Goal: Task Accomplishment & Management: Manage account settings

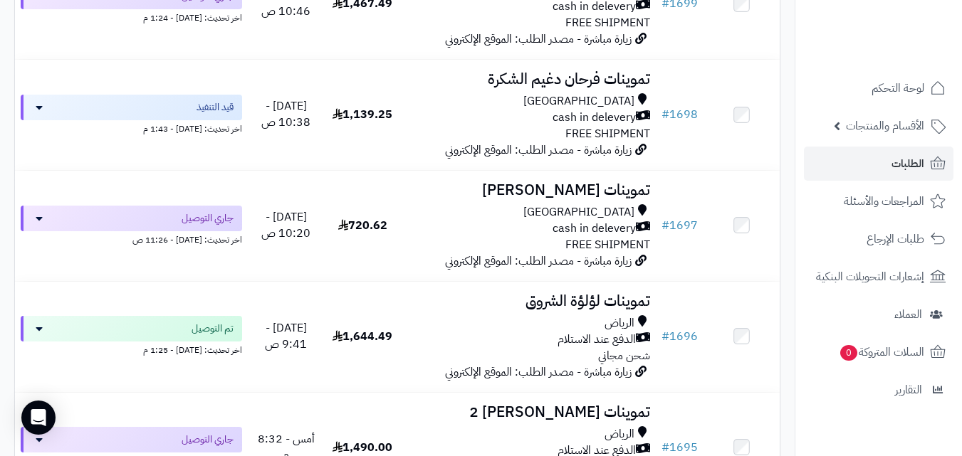
scroll to position [621, 0]
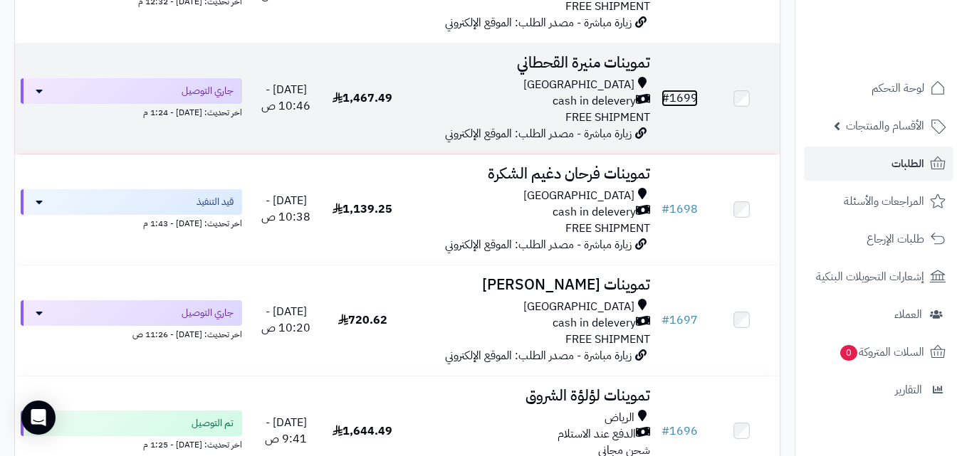
click at [683, 107] on link "# 1699" at bounding box center [679, 98] width 36 height 17
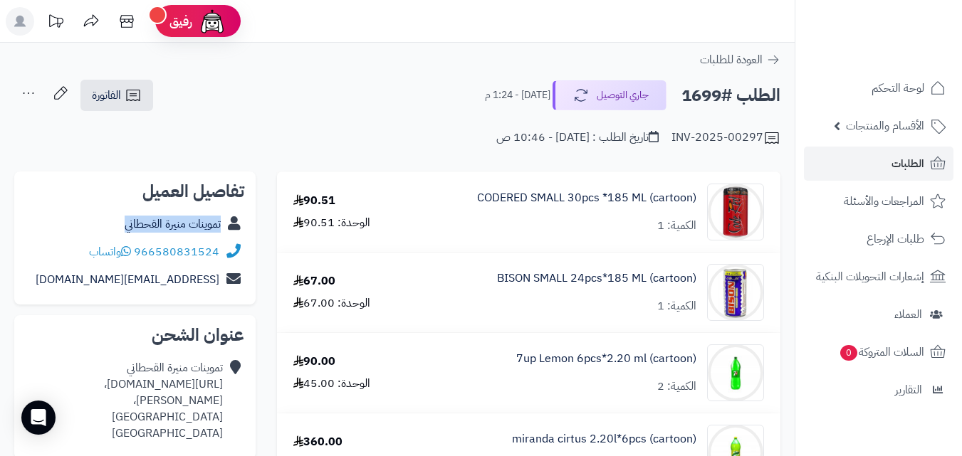
copy div "تموينات منيرة القحطاني"
drag, startPoint x: 101, startPoint y: 217, endPoint x: 229, endPoint y: 232, distance: 129.0
click at [229, 232] on div "تموينات منيرة القحطاني" at bounding box center [135, 225] width 219 height 28
click at [117, 98] on span "الفاتورة" at bounding box center [106, 95] width 29 height 17
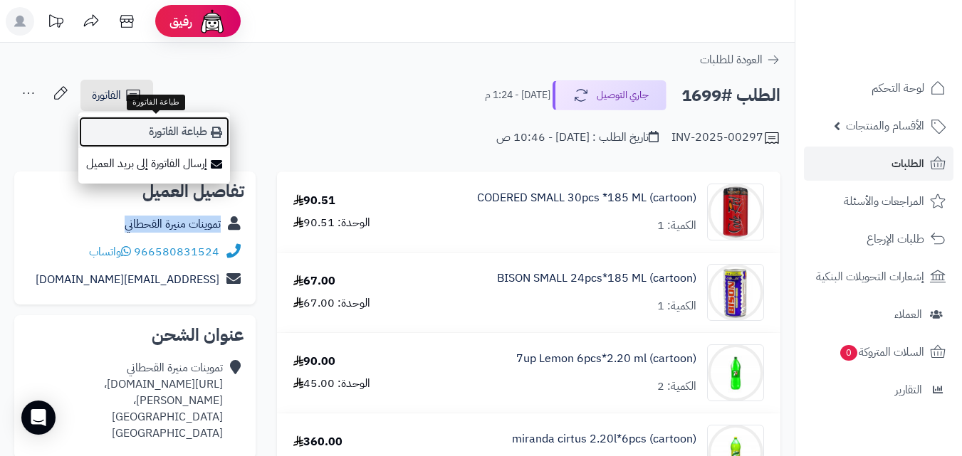
click at [172, 127] on link "طباعة الفاتورة" at bounding box center [154, 132] width 152 height 32
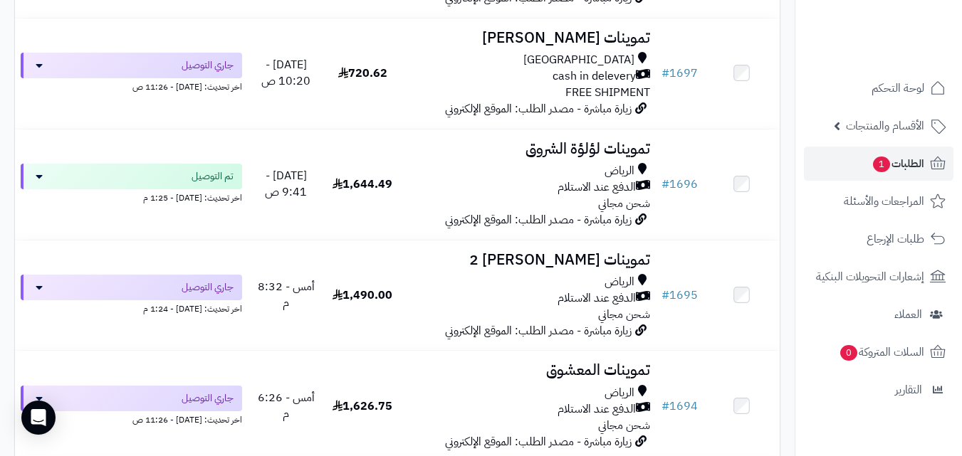
scroll to position [1036, 0]
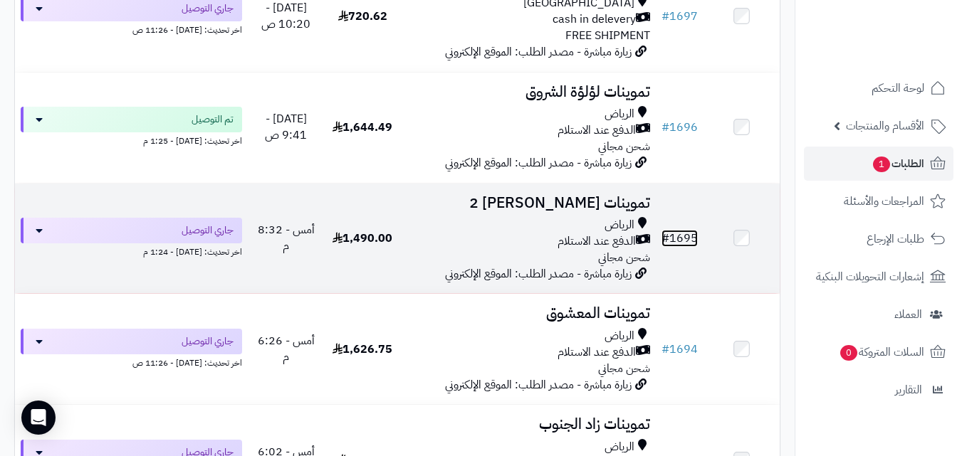
click at [683, 247] on link "# 1695" at bounding box center [679, 238] width 36 height 17
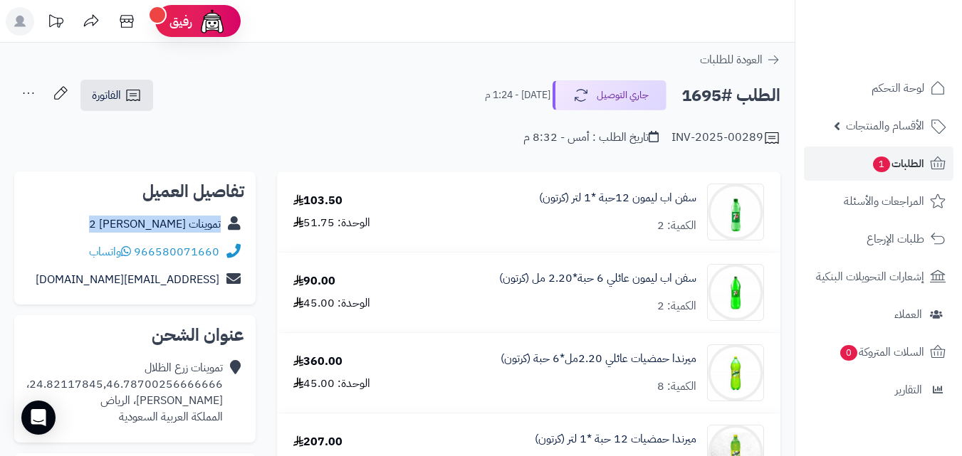
copy div "تموينات [PERSON_NAME] 2"
drag, startPoint x: 103, startPoint y: 224, endPoint x: 232, endPoint y: 234, distance: 130.0
click at [232, 234] on div "تموينات [PERSON_NAME] 2" at bounding box center [135, 225] width 219 height 28
click at [130, 95] on icon at bounding box center [133, 95] width 17 height 17
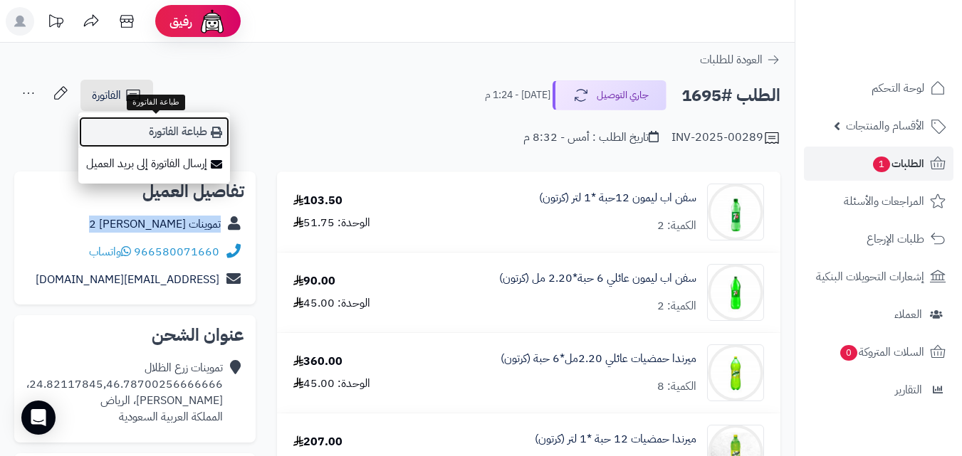
click at [203, 135] on link "طباعة الفاتورة" at bounding box center [154, 132] width 152 height 32
